Goal: Task Accomplishment & Management: Use online tool/utility

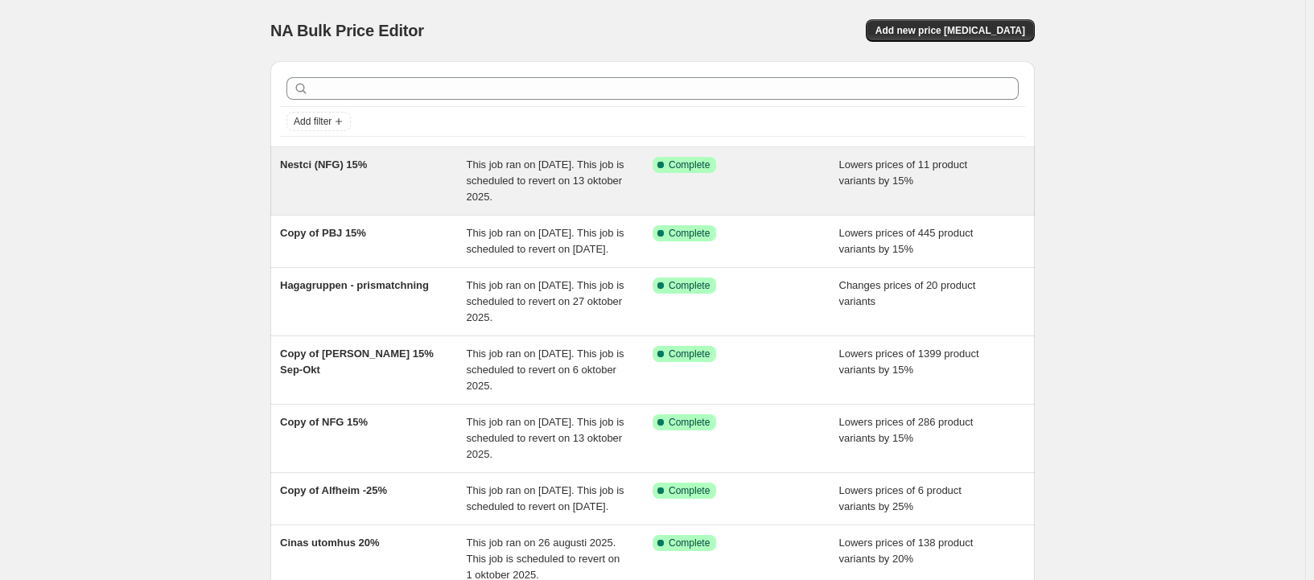
click at [480, 200] on span "This job ran on [DATE]. This job is scheduled to revert on 13 oktober 2025." at bounding box center [546, 181] width 158 height 44
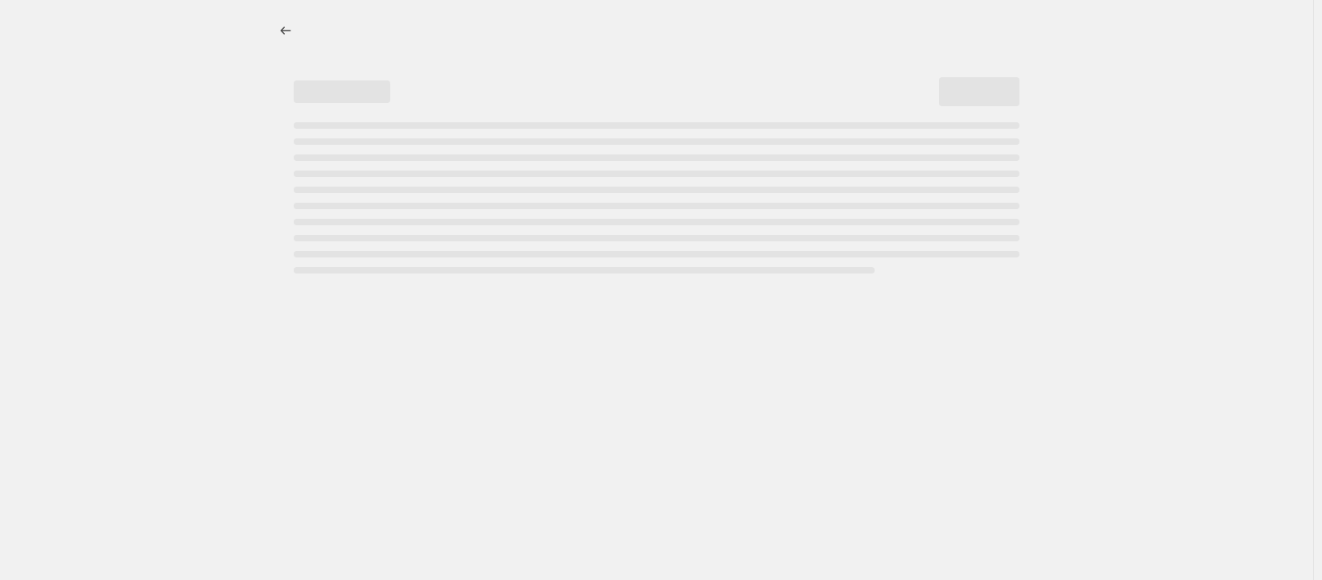
select select "percentage"
select select "product_status"
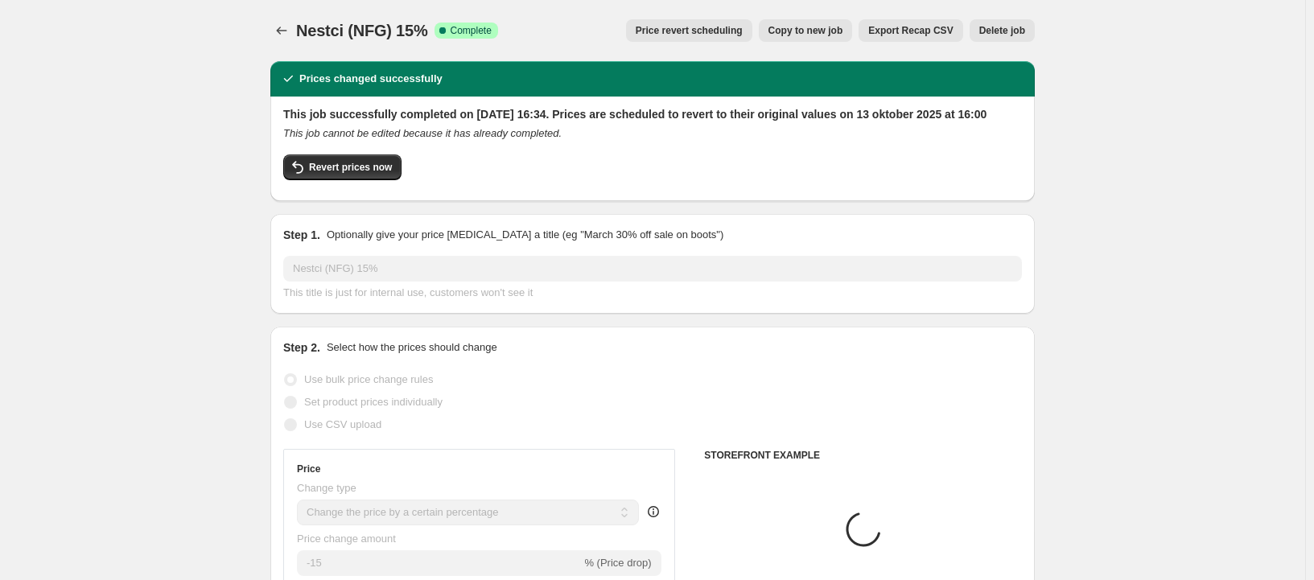
select select "tag"
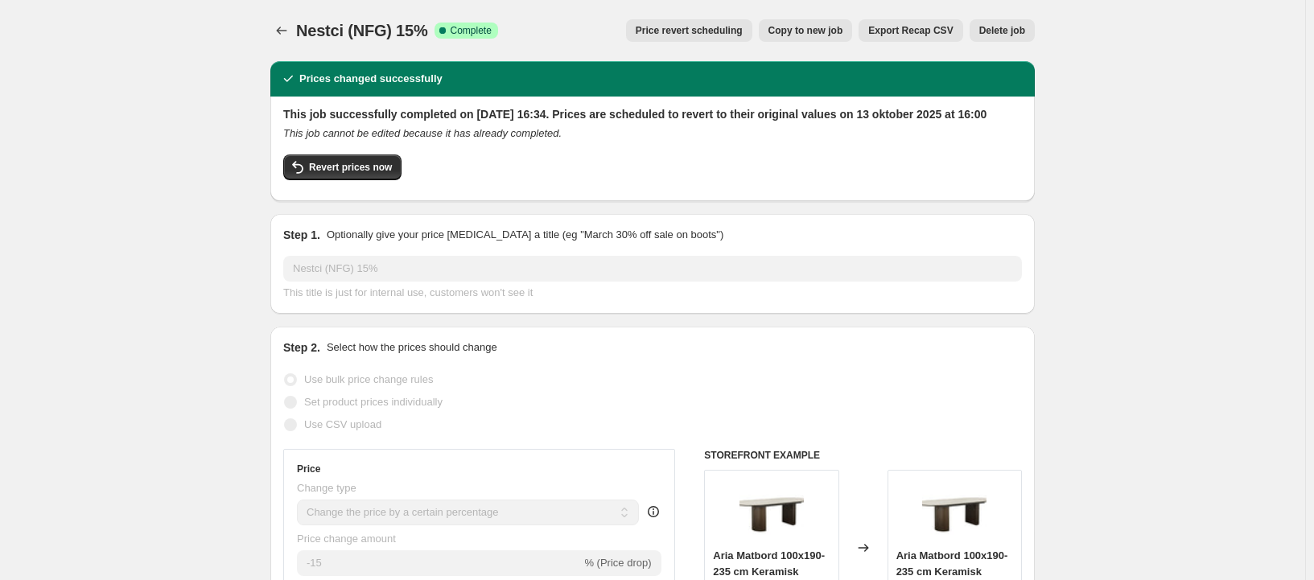
click at [797, 29] on span "Copy to new job" at bounding box center [806, 30] width 75 height 13
select select "percentage"
select select "product_status"
select select "tag"
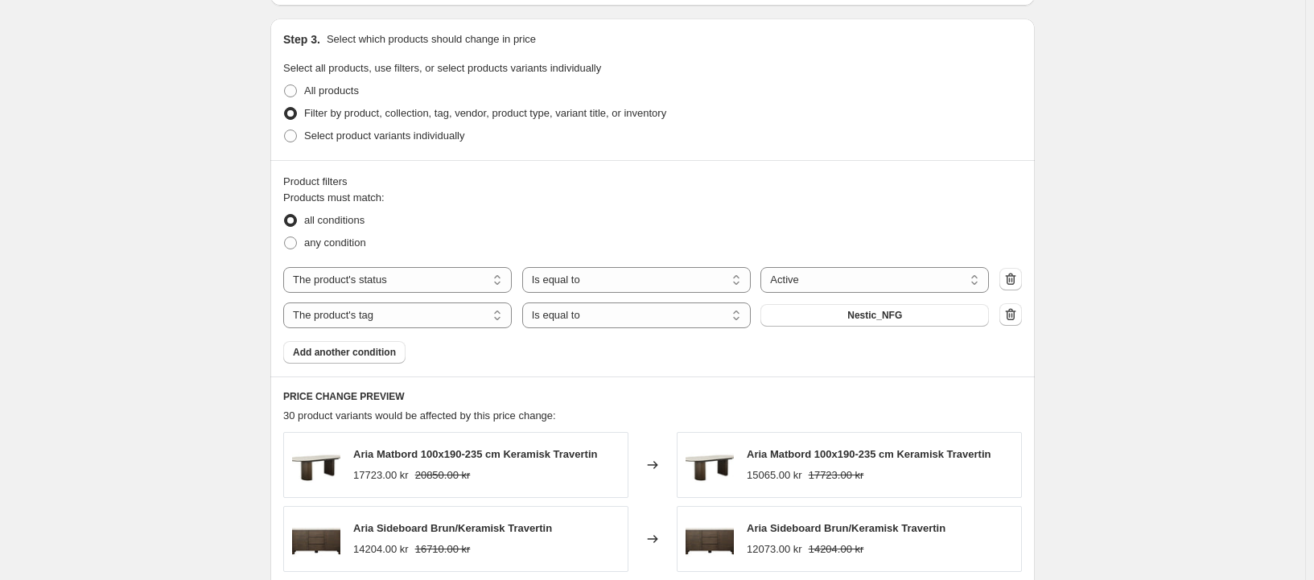
scroll to position [885, 0]
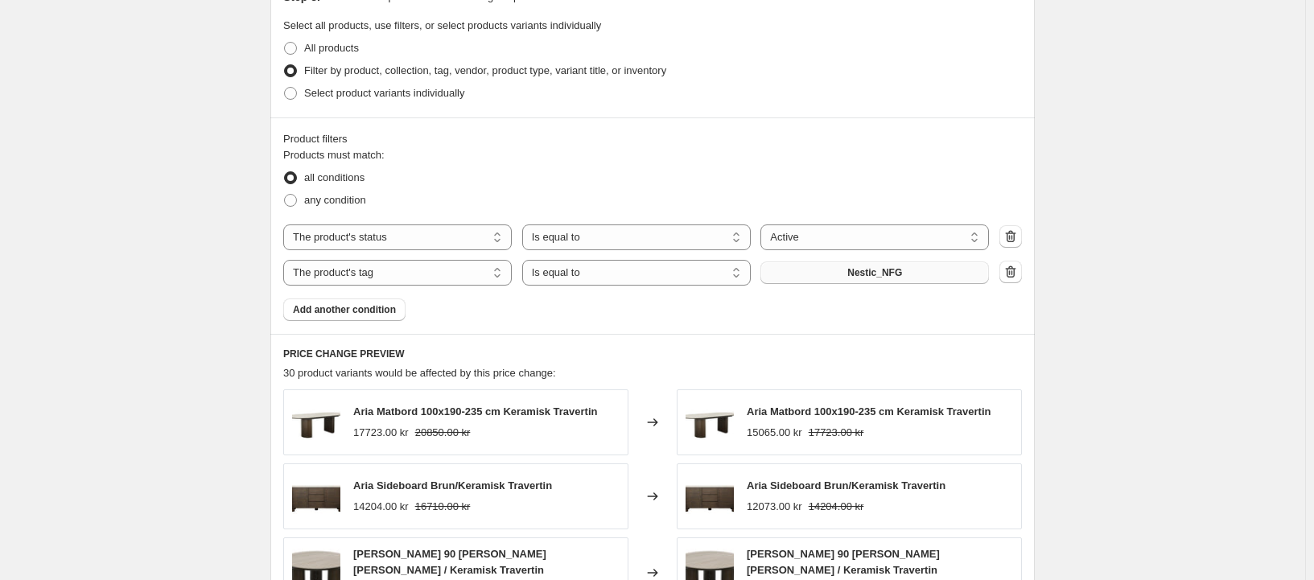
click at [929, 276] on button "Nestic_NFG" at bounding box center [874, 273] width 229 height 23
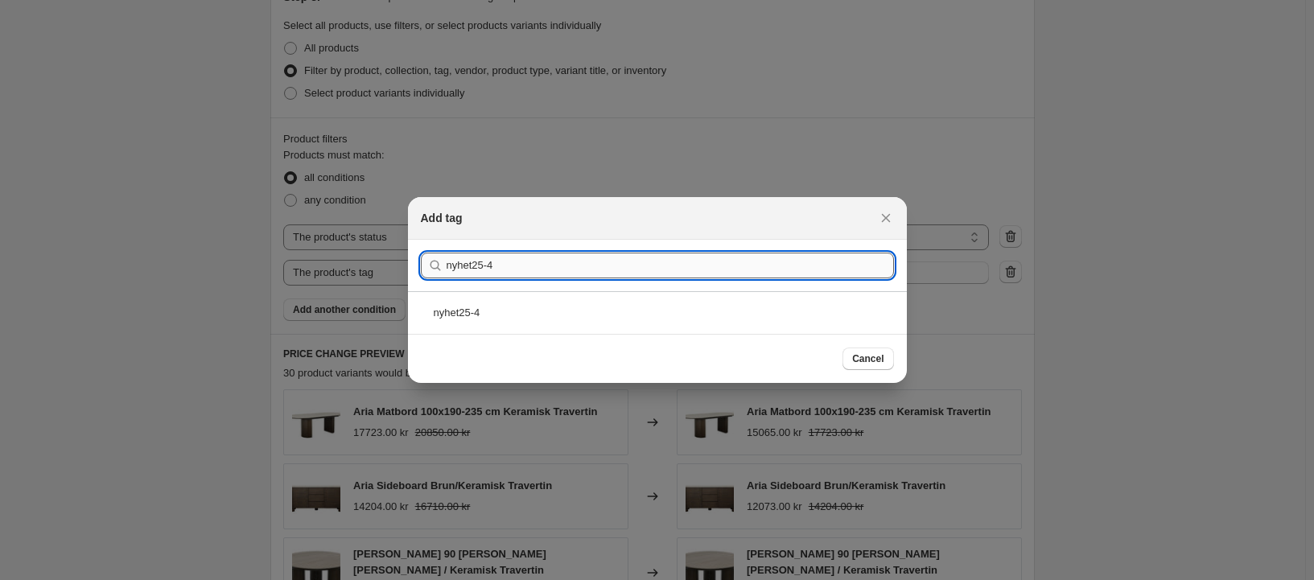
click at [508, 268] on input "nyhet25-4" at bounding box center [670, 266] width 447 height 26
type input "nyhet25-4"
click at [475, 313] on div "nyhet25-4" at bounding box center [657, 312] width 499 height 43
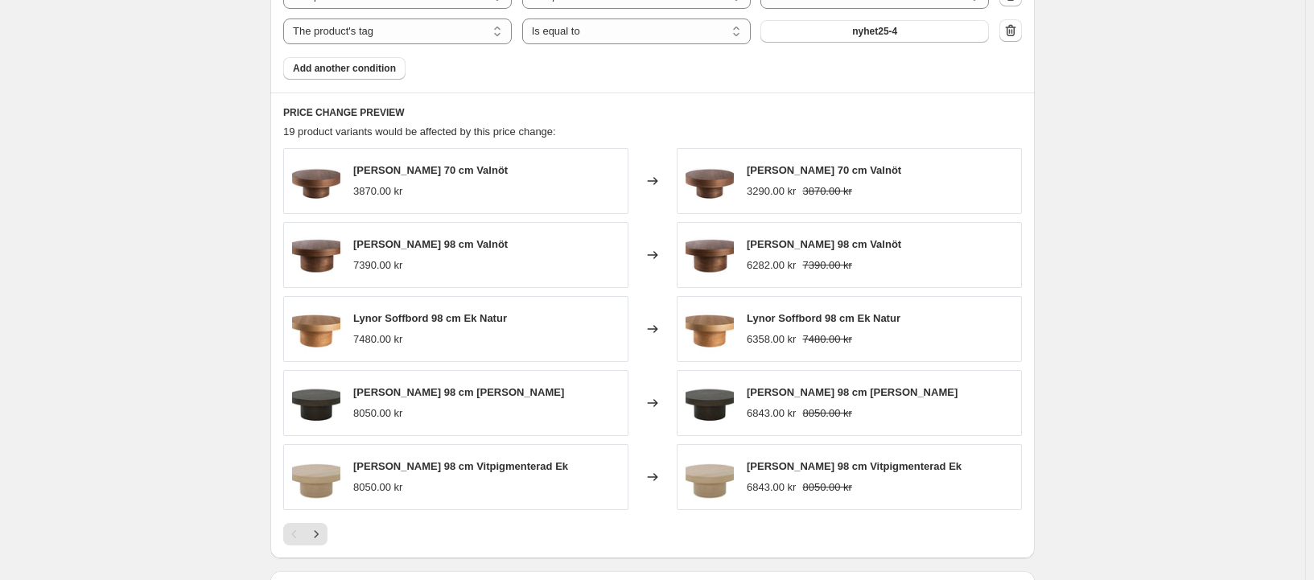
scroll to position [1355, 0]
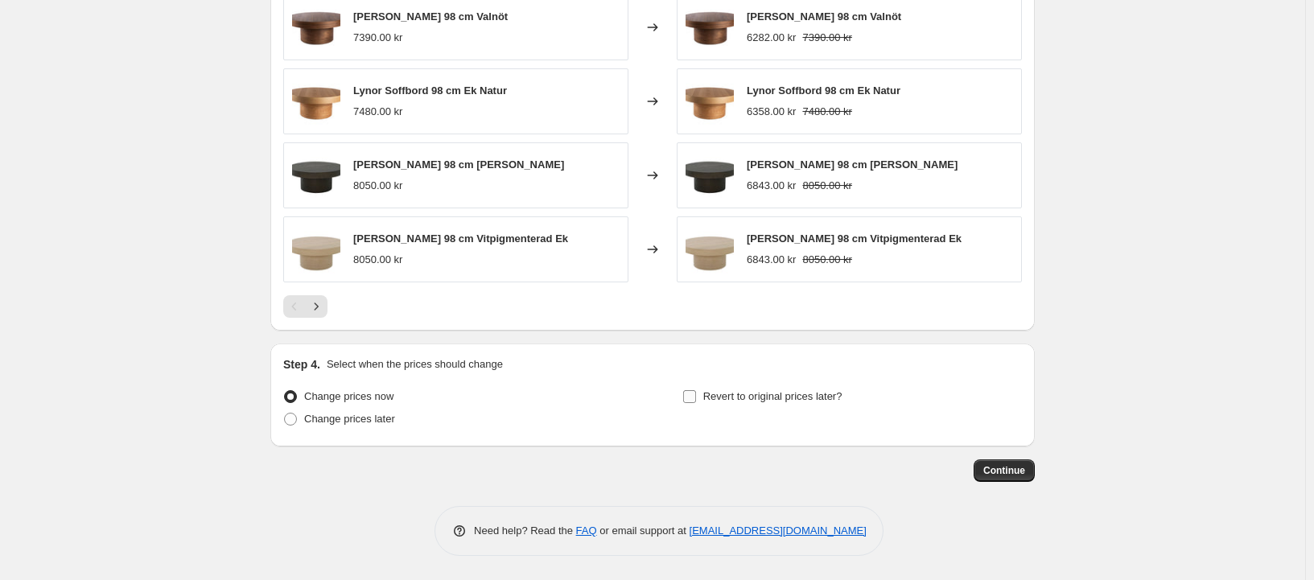
click at [727, 398] on span "Revert to original prices later?" at bounding box center [772, 396] width 139 height 12
click at [696, 398] on input "Revert to original prices later?" at bounding box center [689, 396] width 13 height 13
checkbox input "true"
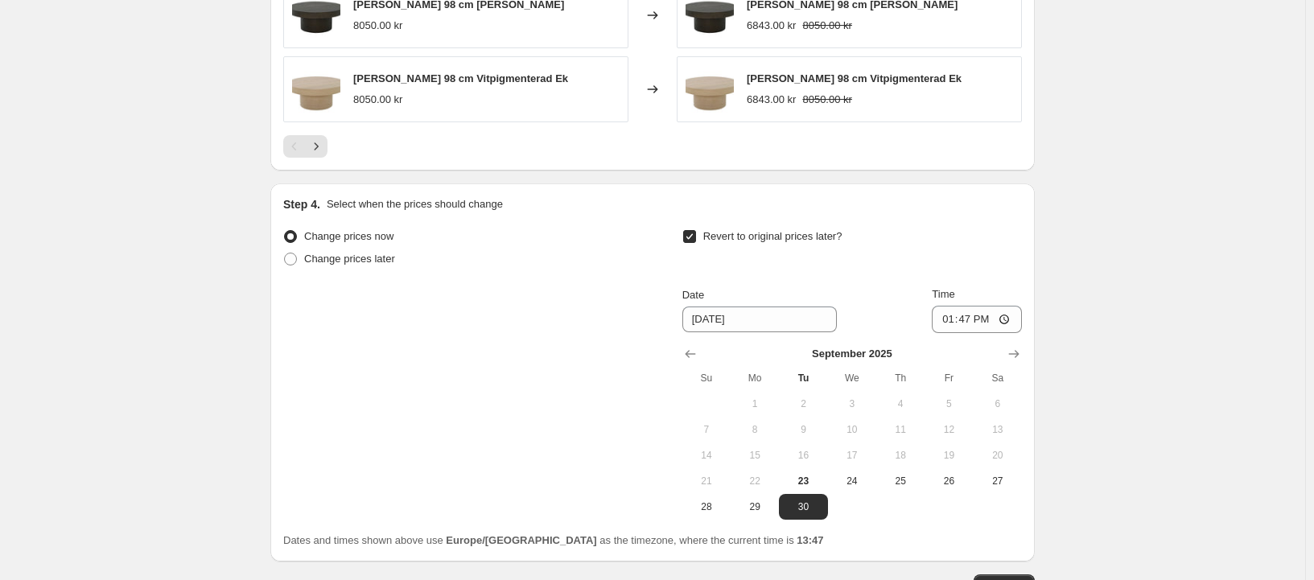
scroll to position [1630, 0]
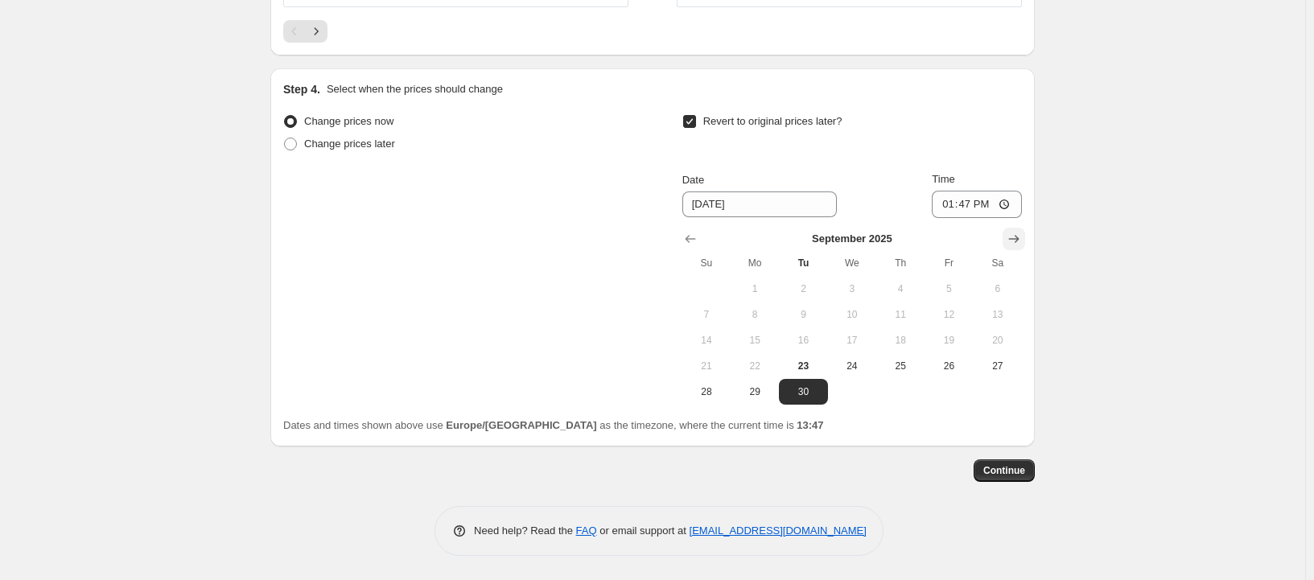
click at [1020, 241] on icon "Show next month, October 2025" at bounding box center [1014, 239] width 10 height 8
click at [761, 340] on span "13" at bounding box center [754, 340] width 35 height 13
type input "[DATE]"
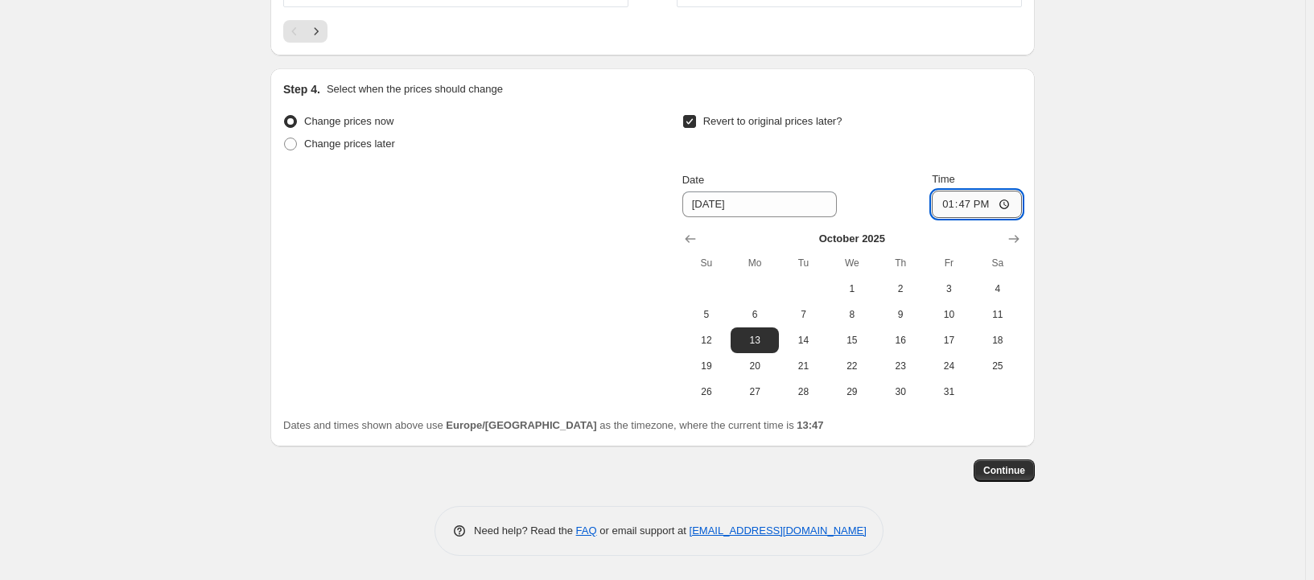
click at [971, 208] on input "13:47" at bounding box center [977, 204] width 90 height 27
type input "15:00"
click at [989, 475] on span "Continue" at bounding box center [1004, 470] width 42 height 13
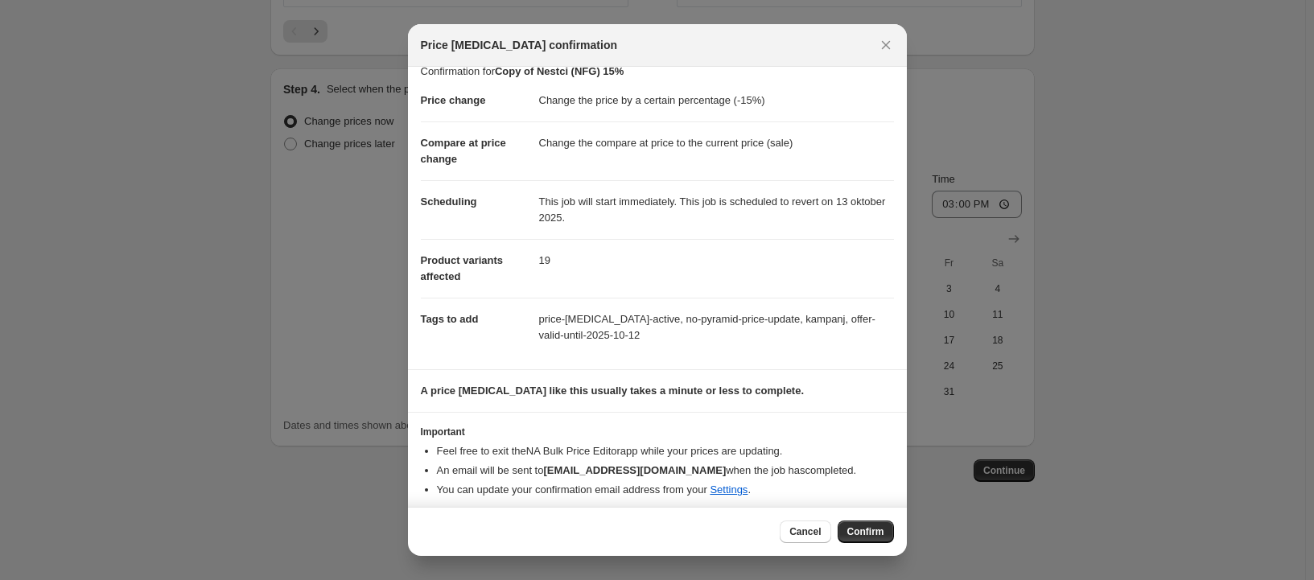
scroll to position [23, 0]
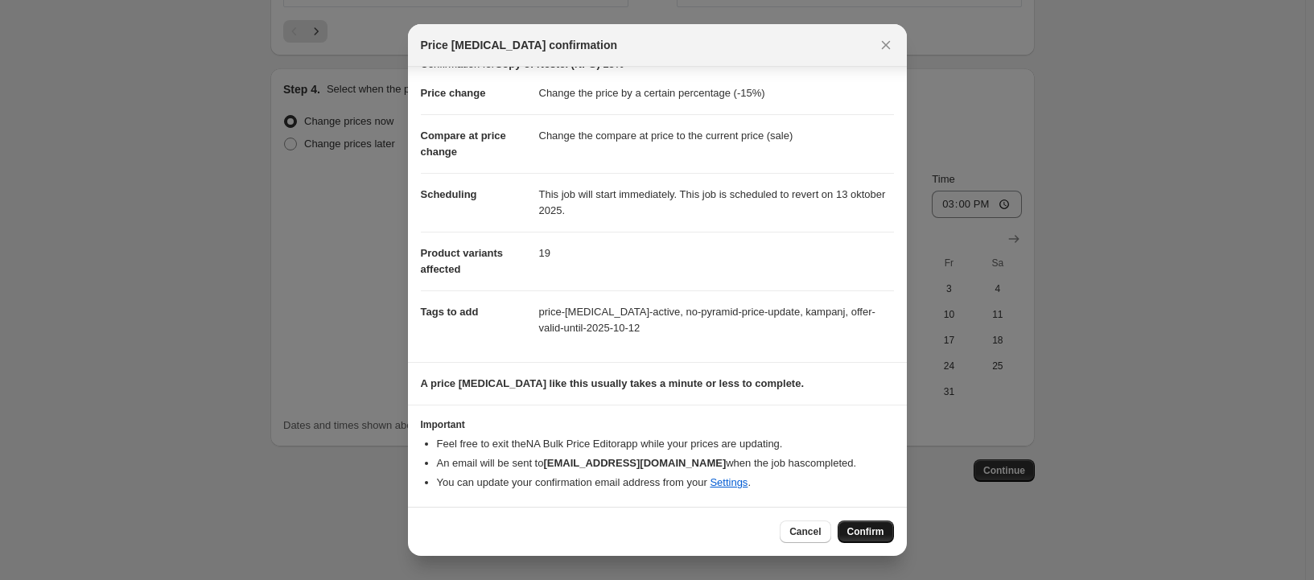
click at [868, 535] on span "Confirm" at bounding box center [865, 531] width 37 height 13
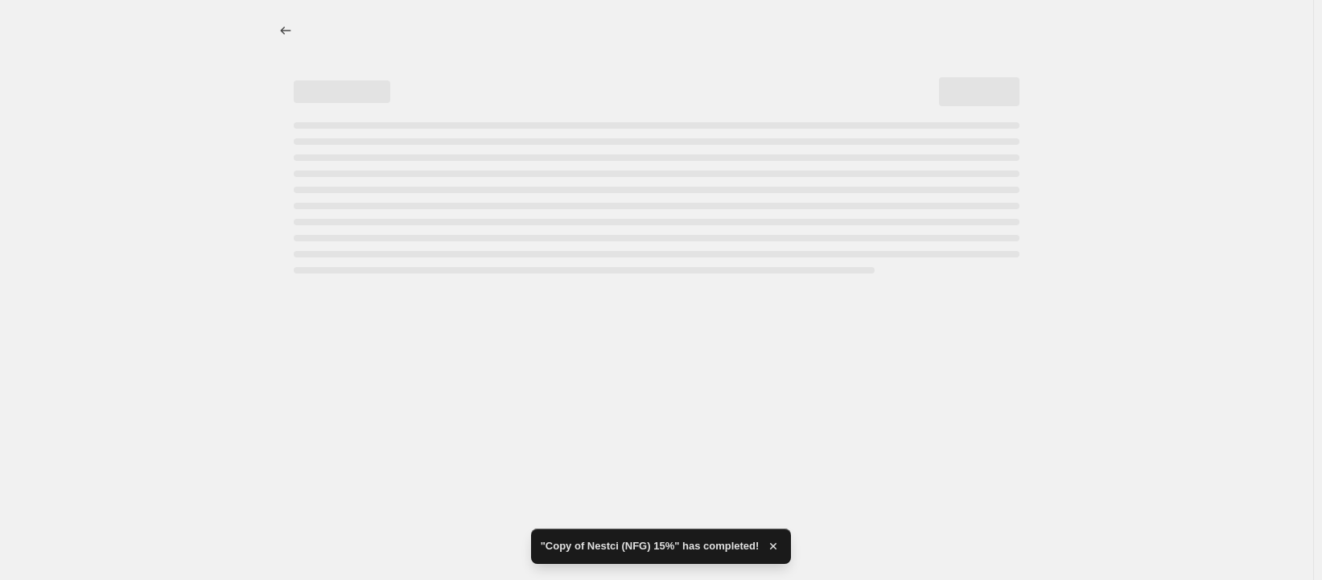
select select "percentage"
select select "product_status"
select select "tag"
